Goal: Navigation & Orientation: Find specific page/section

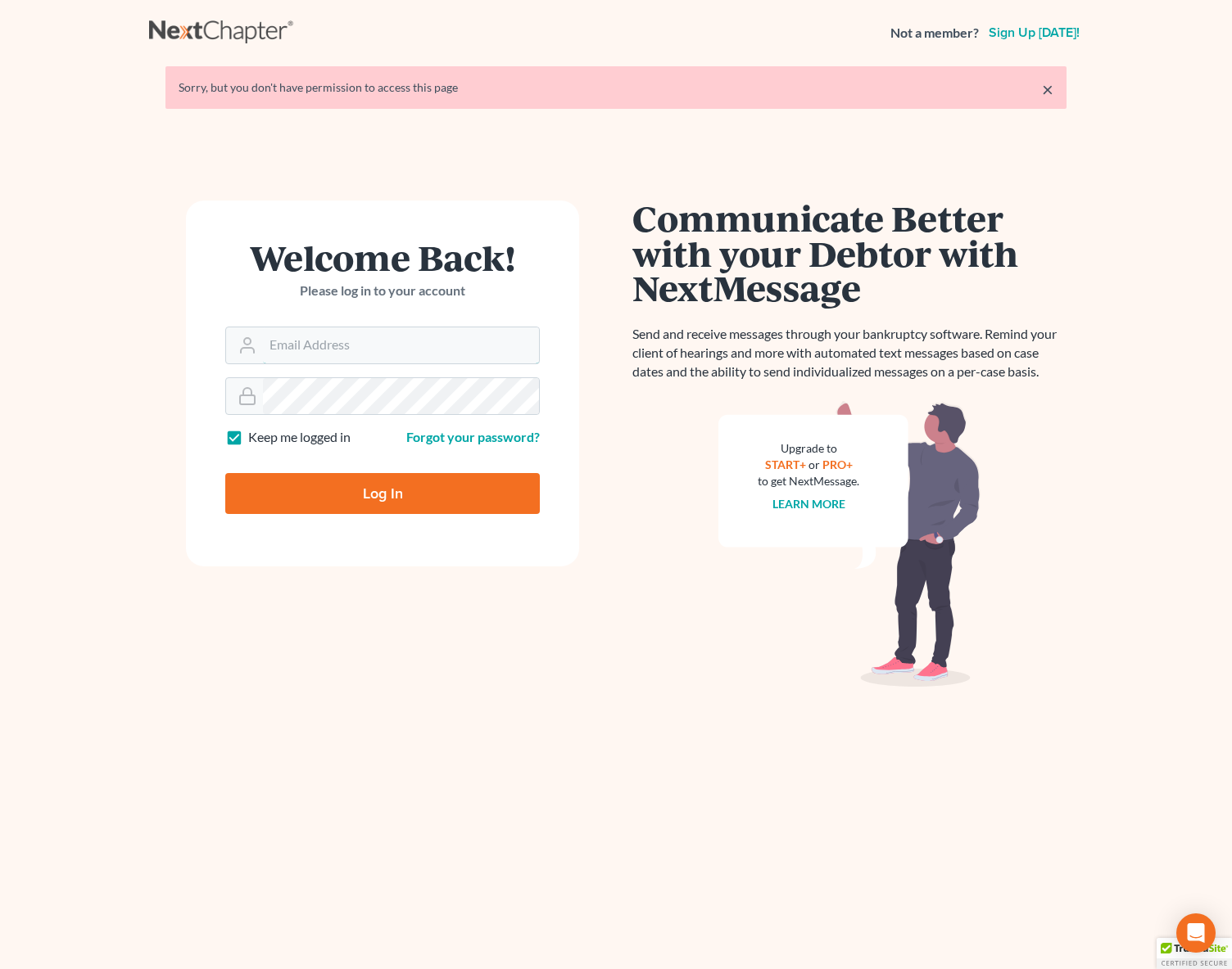
type input "dsolis@bell-law.net"
click at [371, 480] on input "Log In" at bounding box center [382, 493] width 314 height 41
type input "Thinking..."
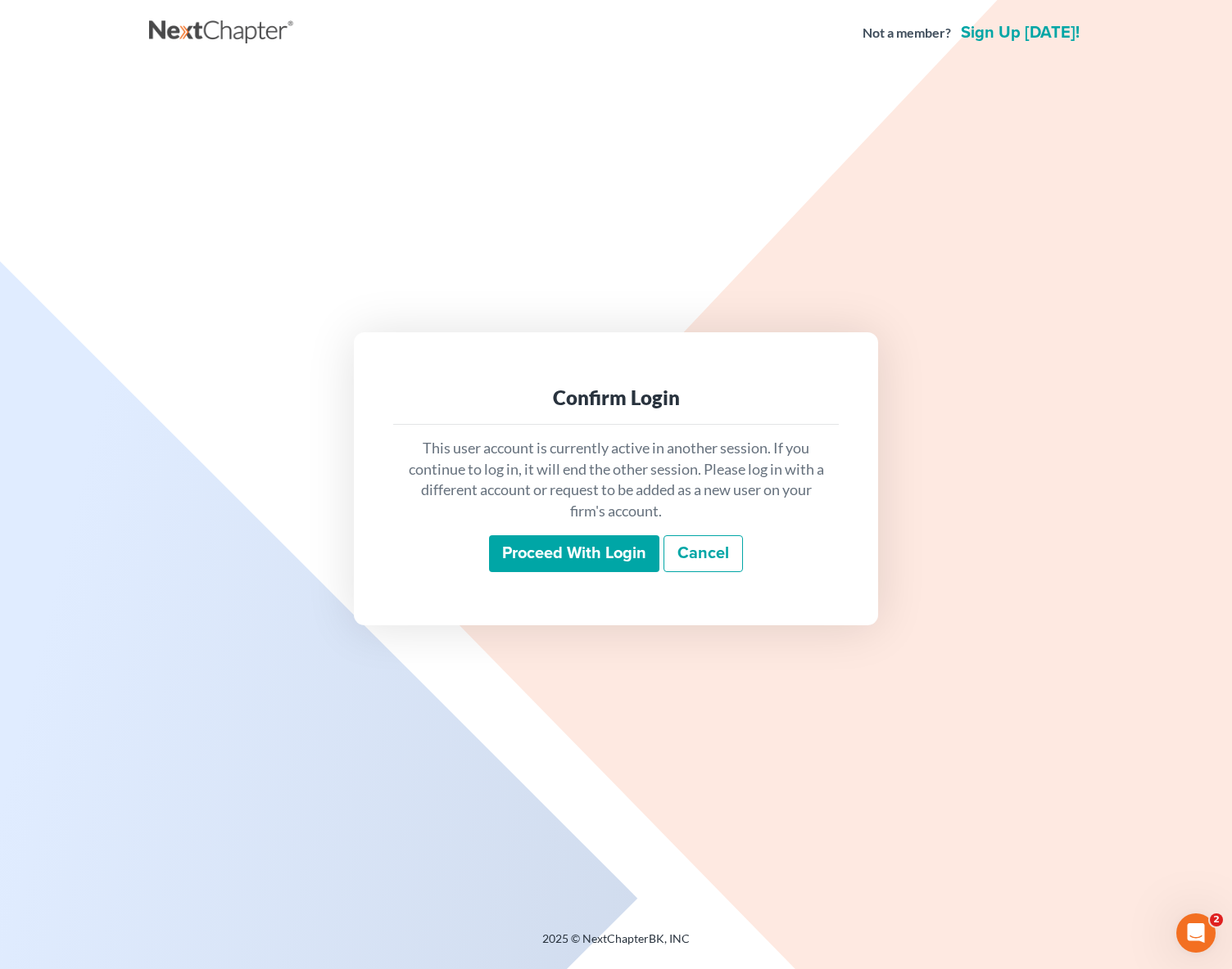
click at [539, 542] on input "Proceed with login" at bounding box center [573, 554] width 170 height 38
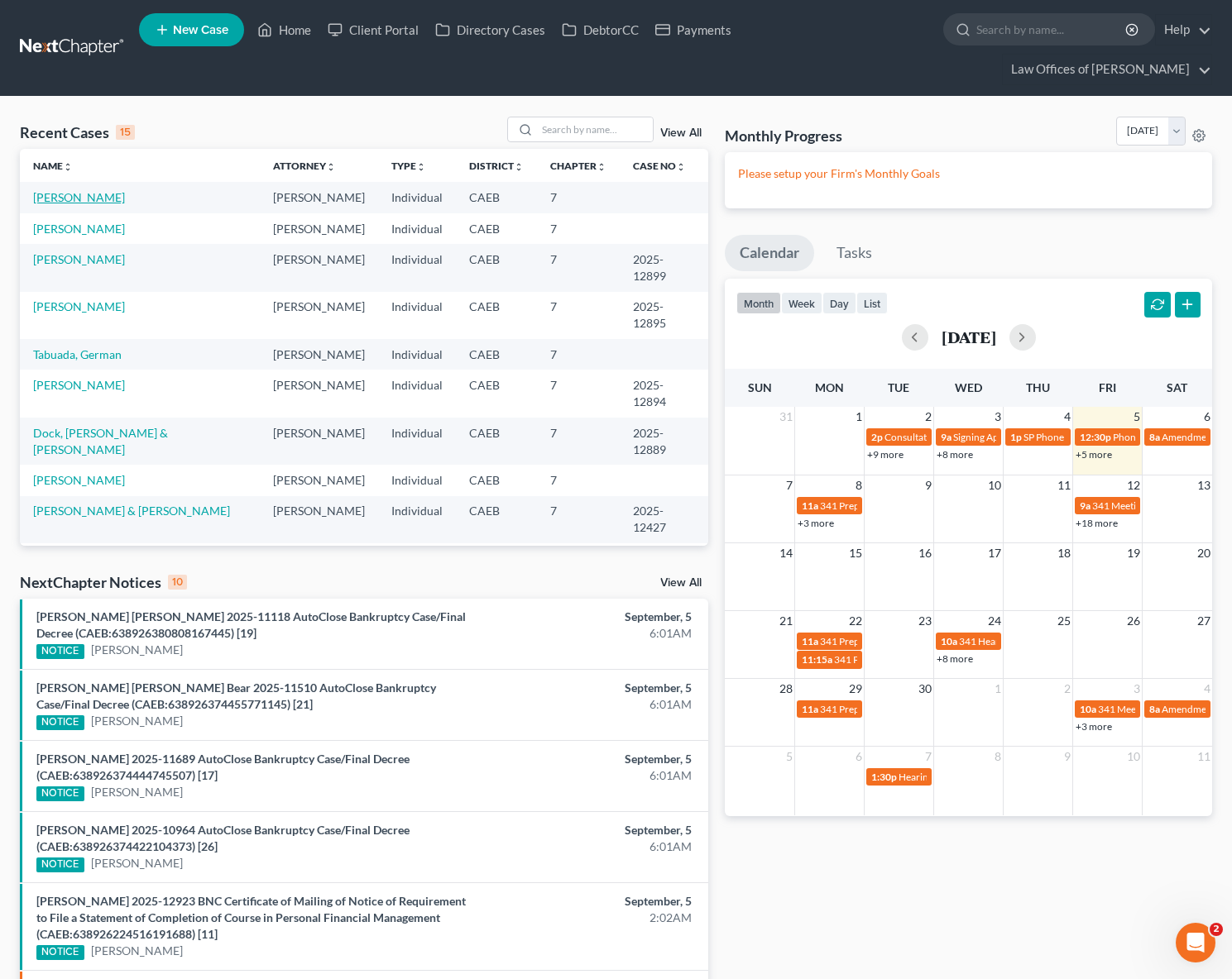
click at [76, 190] on link "[PERSON_NAME]" at bounding box center [79, 197] width 92 height 14
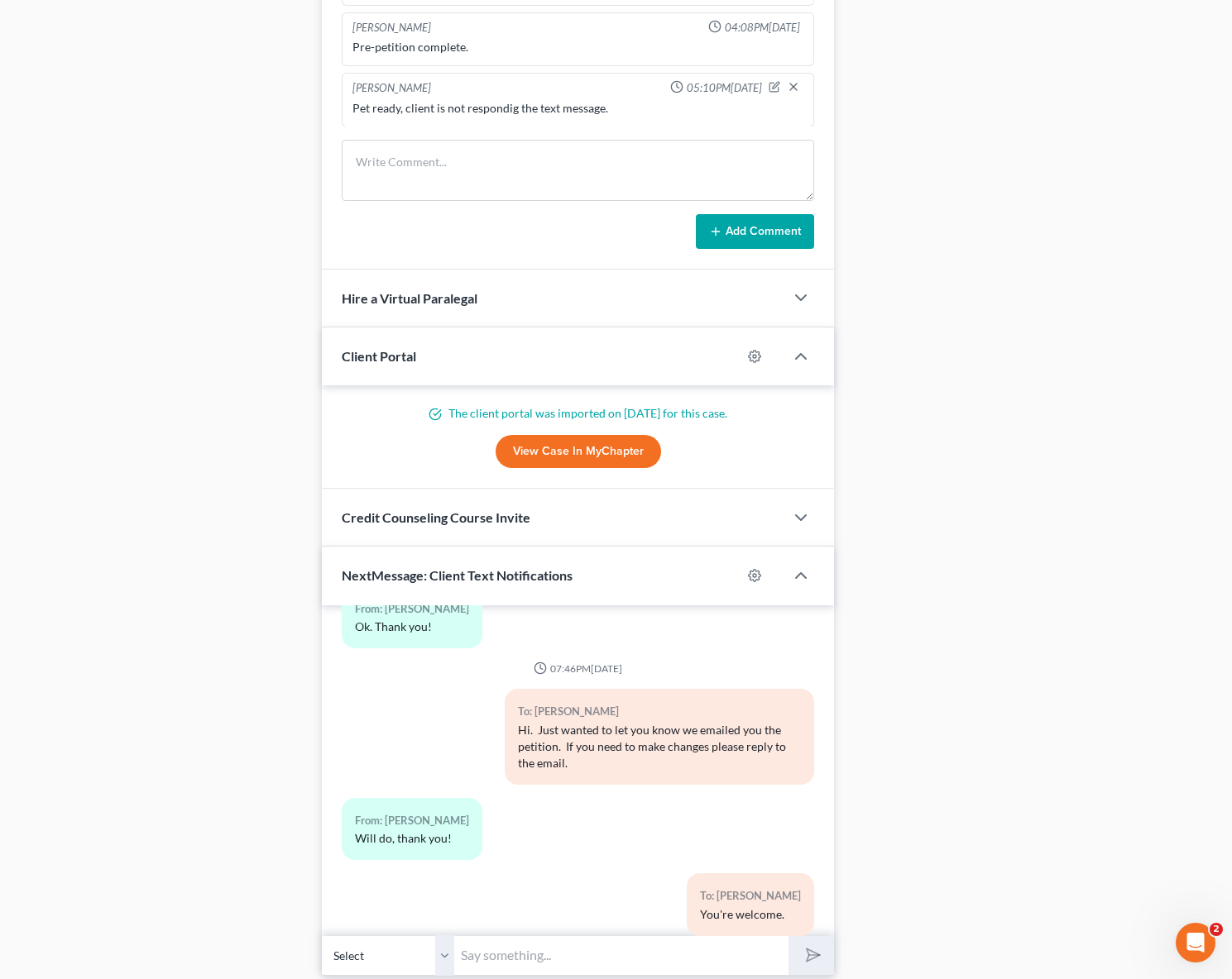
scroll to position [1396, 0]
